Goal: Information Seeking & Learning: Check status

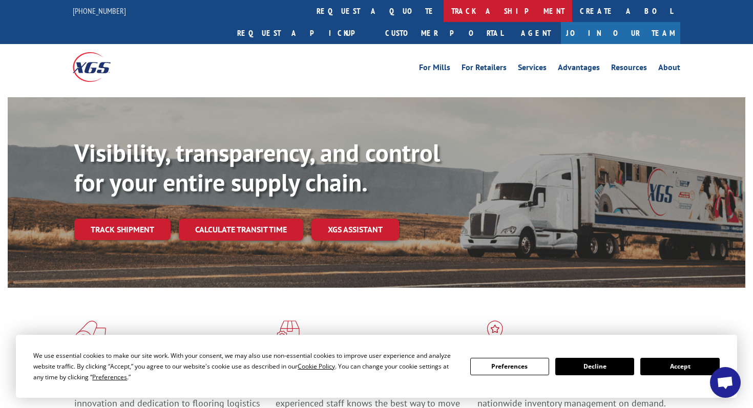
click at [444, 6] on link "track a shipment" at bounding box center [508, 11] width 129 height 22
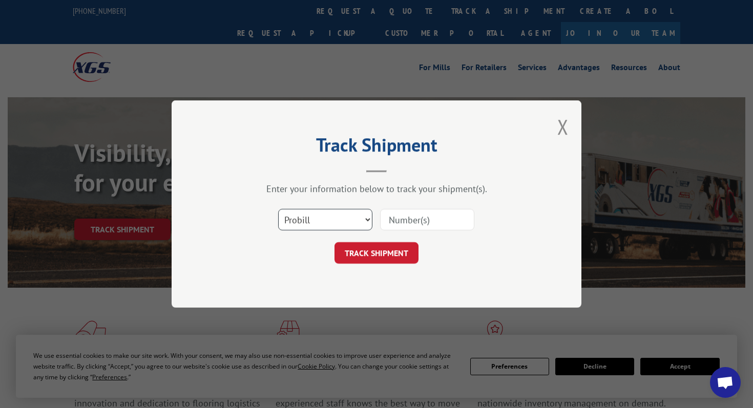
click at [322, 221] on select "Select category... Probill BOL PO" at bounding box center [325, 220] width 94 height 22
select select "bol"
click at [278, 209] on select "Select category... Probill BOL PO" at bounding box center [325, 220] width 94 height 22
click at [402, 225] on input at bounding box center [427, 220] width 94 height 22
paste input "6874897"
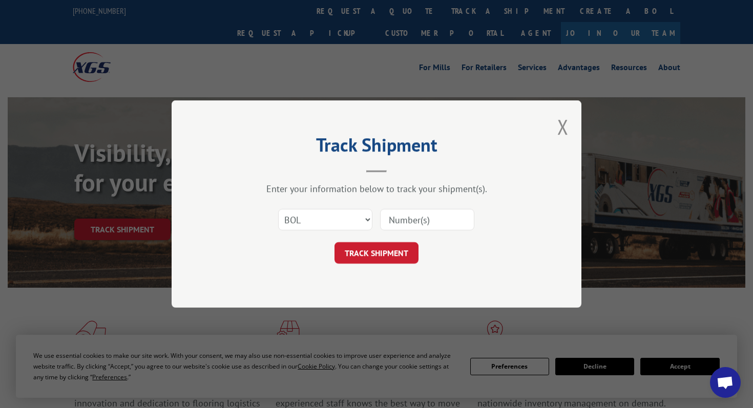
type input "6874897"
click button "TRACK SHIPMENT" at bounding box center [377, 253] width 84 height 22
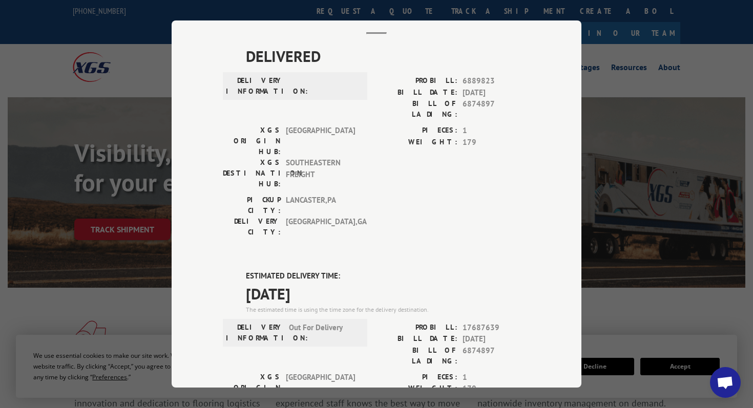
scroll to position [59, 0]
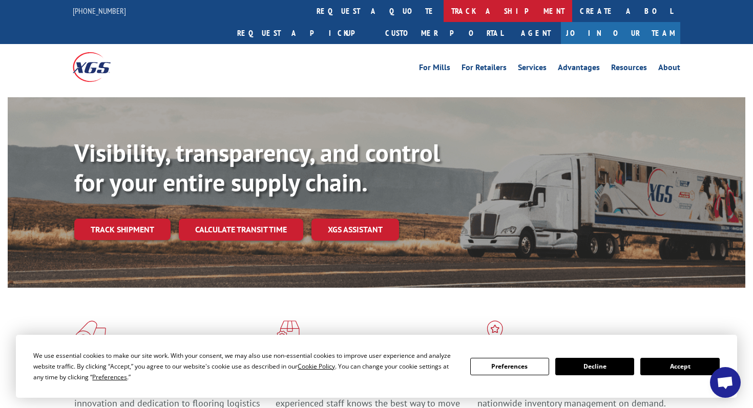
click at [444, 10] on link "track a shipment" at bounding box center [508, 11] width 129 height 22
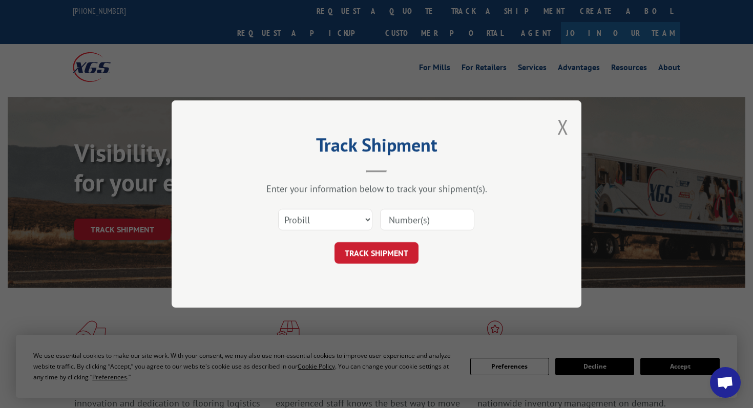
click at [410, 227] on input at bounding box center [427, 220] width 94 height 22
paste input "372874"
type input "372874"
click at [335, 227] on select "Select category... Probill BOL PO" at bounding box center [325, 220] width 94 height 22
select select "bol"
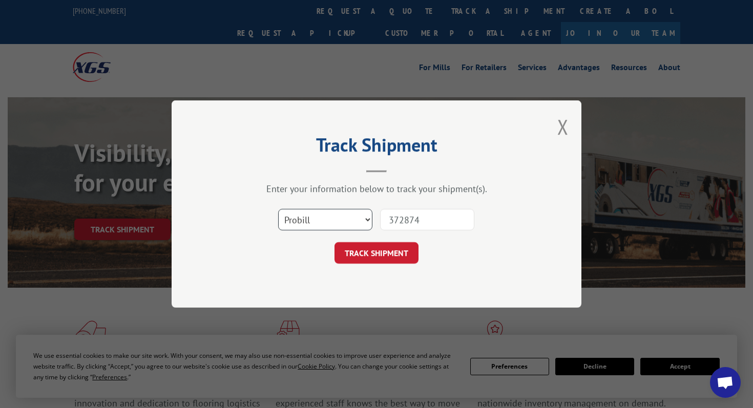
click at [278, 209] on select "Select category... Probill BOL PO" at bounding box center [325, 220] width 94 height 22
click at [362, 258] on button "TRACK SHIPMENT" at bounding box center [377, 253] width 84 height 22
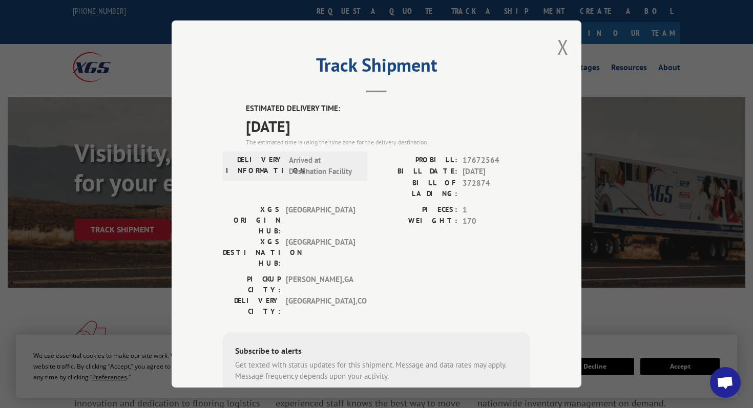
scroll to position [8, 0]
